Goal: Find specific fact: Find specific fact

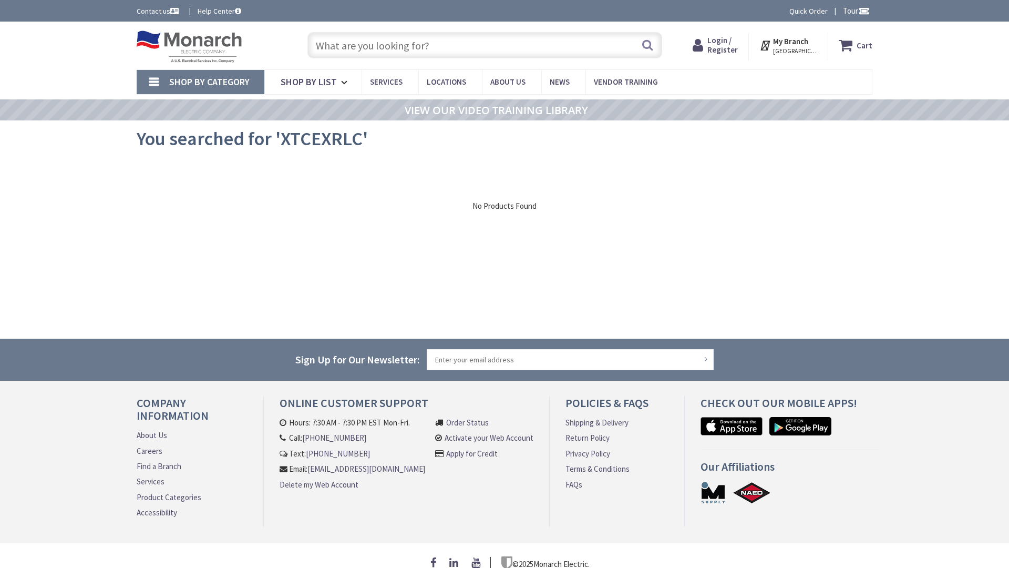
type input "Stubble Rd, [GEOGRAPHIC_DATA], [GEOGRAPHIC_DATA] 20147, [GEOGRAPHIC_DATA]"
